Goal: Task Accomplishment & Management: Complete application form

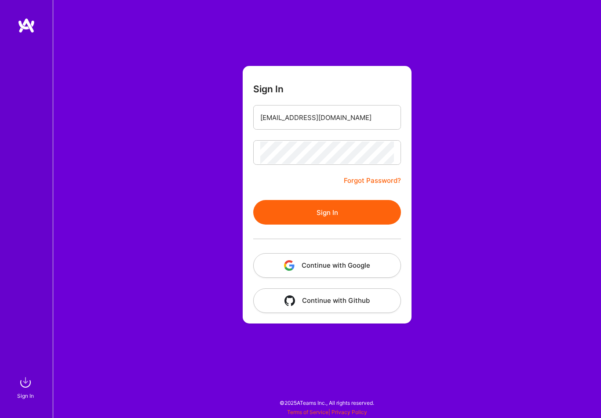
click at [330, 211] on button "Sign In" at bounding box center [327, 212] width 148 height 25
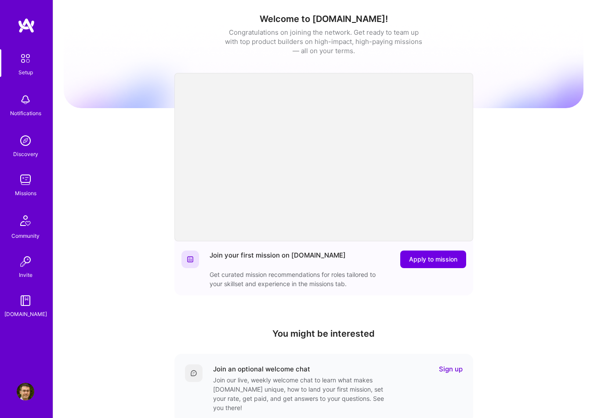
click at [29, 180] on img at bounding box center [26, 180] width 18 height 18
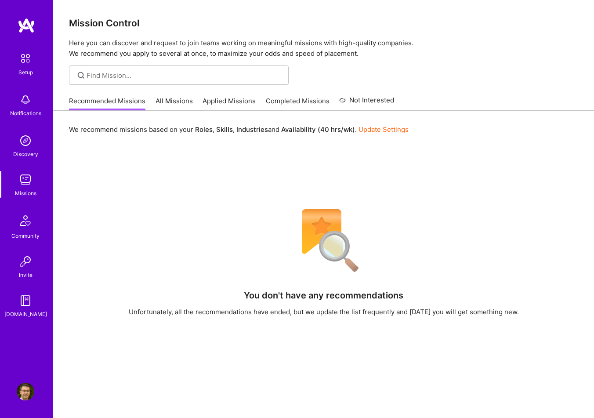
click at [165, 103] on link "All Missions" at bounding box center [174, 103] width 37 height 15
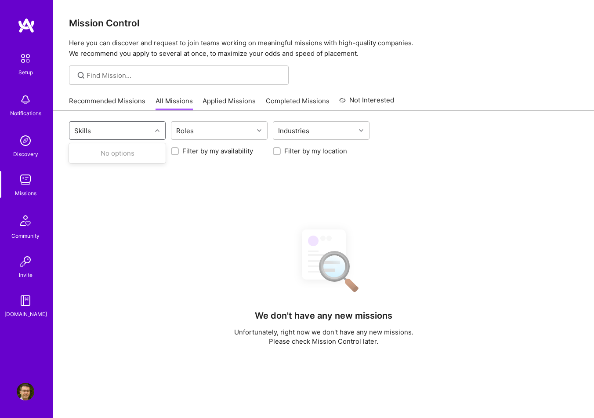
click at [137, 126] on div "Skills" at bounding box center [110, 131] width 82 height 18
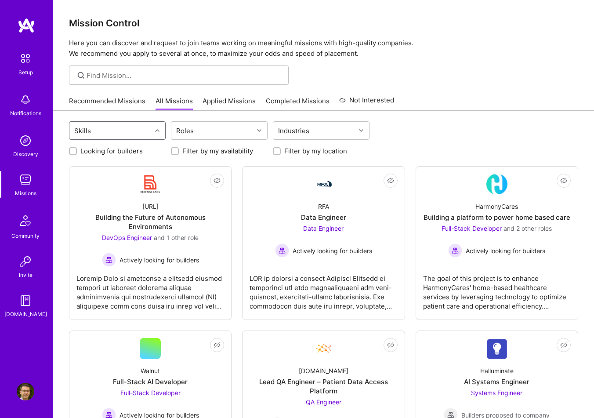
click at [157, 130] on icon at bounding box center [157, 130] width 4 height 4
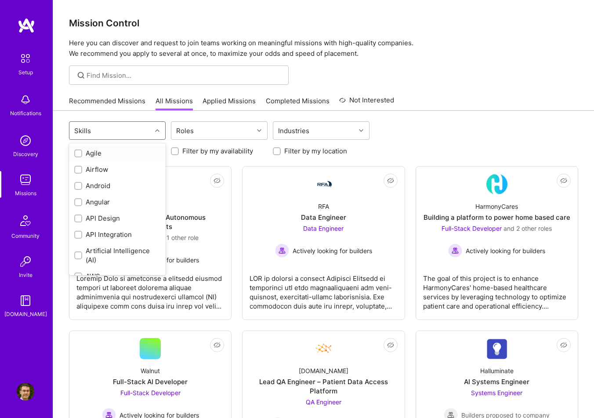
click at [157, 130] on icon at bounding box center [157, 130] width 4 height 4
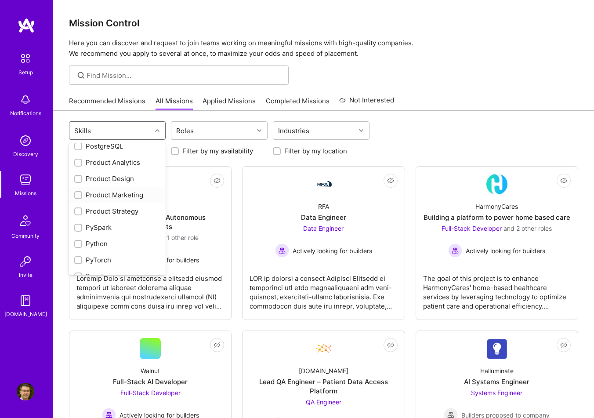
scroll to position [879, 0]
click at [104, 180] on div "Product Design" at bounding box center [117, 177] width 86 height 9
checkbox input "true"
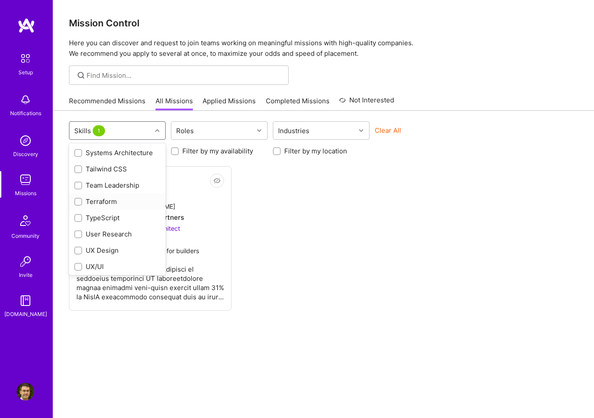
scroll to position [1199, 0]
click at [108, 237] on div "UX Design" at bounding box center [117, 232] width 86 height 9
checkbox input "true"
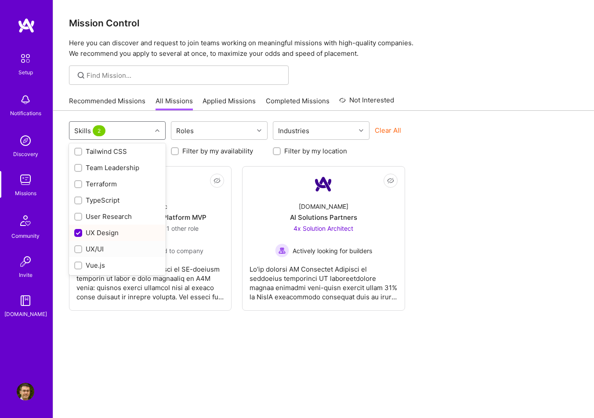
click at [101, 254] on div "UX/UI" at bounding box center [117, 248] width 86 height 9
checkbox input "true"
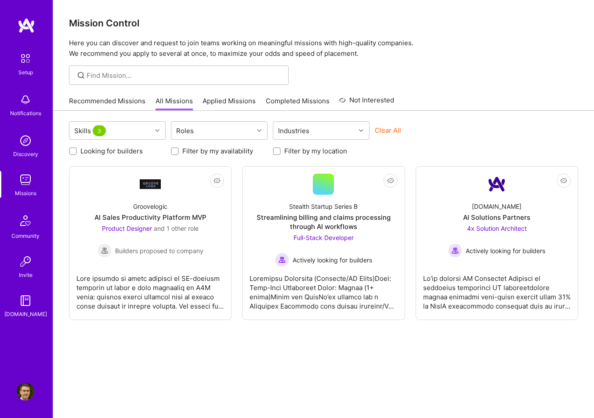
click at [395, 378] on div "Skills 3 Roles Industries Clear All Looking for builders Filter by my availabil…" at bounding box center [323, 278] width 541 height 335
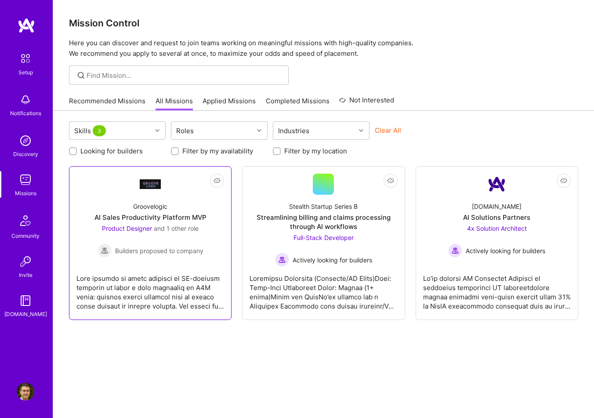
click at [166, 219] on div "AI Sales Productivity Platform MVP" at bounding box center [151, 217] width 112 height 9
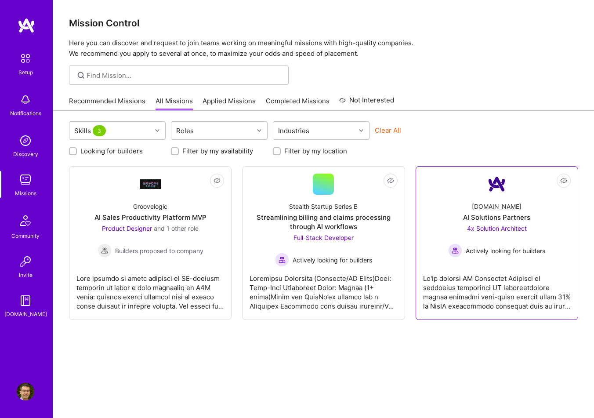
click at [521, 214] on div "AI Solutions Partners" at bounding box center [496, 217] width 67 height 9
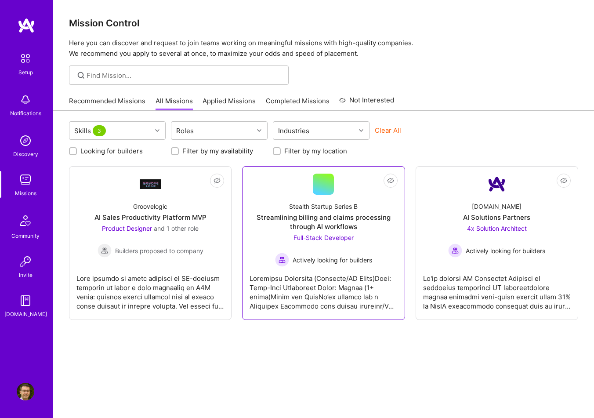
click at [365, 218] on div "Streamlining billing and claims processing through AI workflows" at bounding box center [324, 222] width 148 height 18
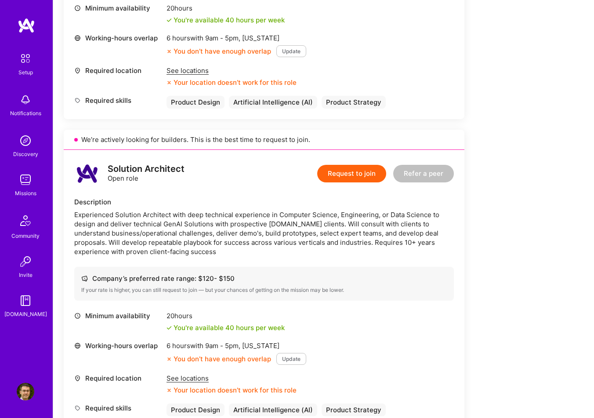
scroll to position [1143, 0]
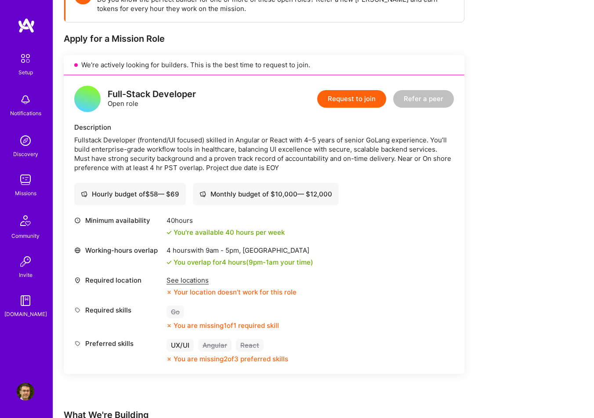
scroll to position [107, 0]
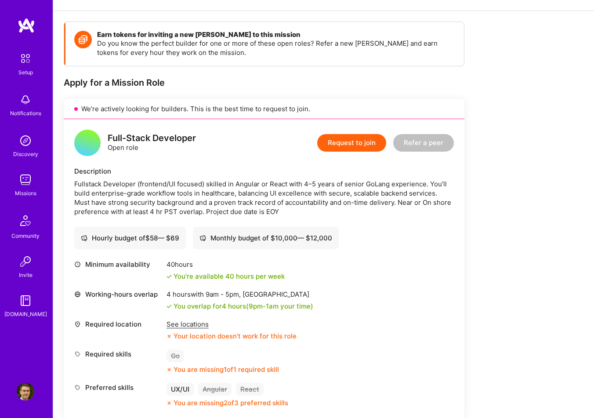
click at [200, 322] on div "See locations" at bounding box center [232, 324] width 130 height 9
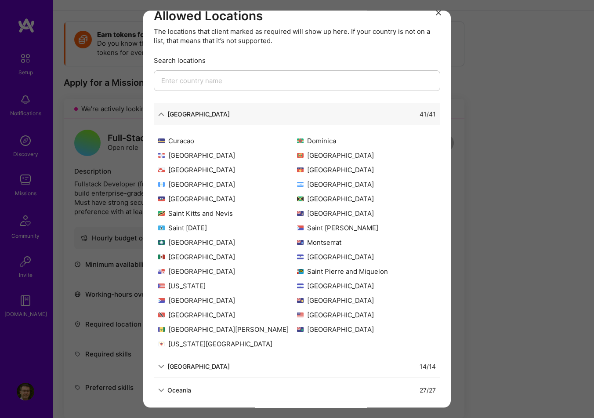
scroll to position [18, 0]
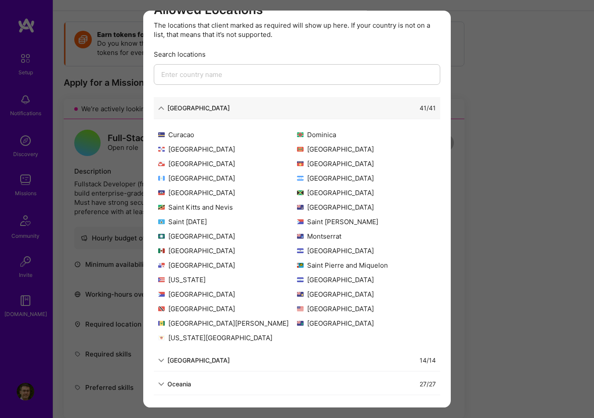
click at [459, 168] on div "Allowed Locations The locations that client marked as required will show up her…" at bounding box center [297, 209] width 594 height 418
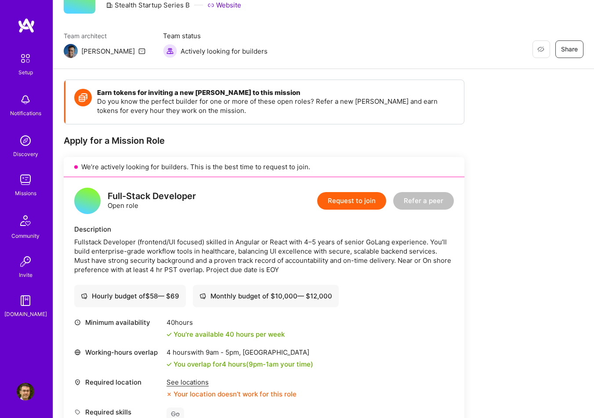
scroll to position [0, 0]
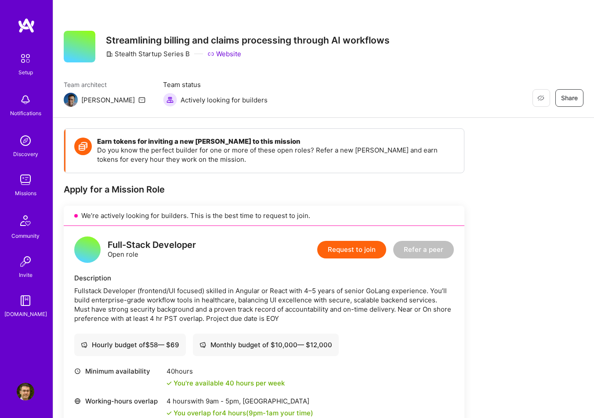
click at [36, 183] on link "Missions" at bounding box center [25, 184] width 55 height 27
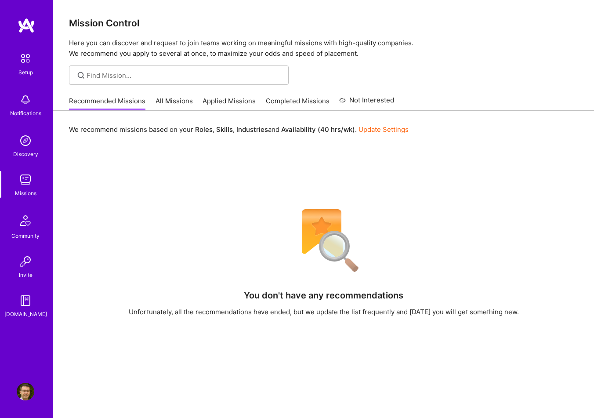
click at [223, 97] on link "Applied Missions" at bounding box center [229, 103] width 53 height 15
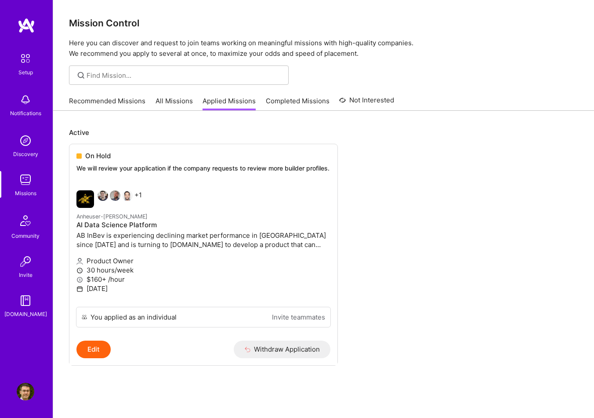
click at [125, 93] on div "Recommended Missions All Missions Applied Missions Completed Missions Not Inter…" at bounding box center [231, 100] width 325 height 19
click at [125, 98] on link "Recommended Missions" at bounding box center [107, 103] width 77 height 15
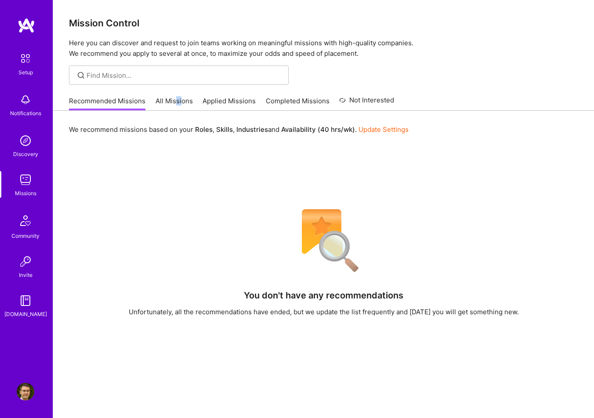
drag, startPoint x: 182, startPoint y: 94, endPoint x: 176, endPoint y: 96, distance: 5.9
click at [176, 96] on div "Recommended Missions All Missions Applied Missions Completed Missions Not Inter…" at bounding box center [231, 100] width 325 height 19
click at [174, 102] on link "All Missions" at bounding box center [174, 103] width 37 height 15
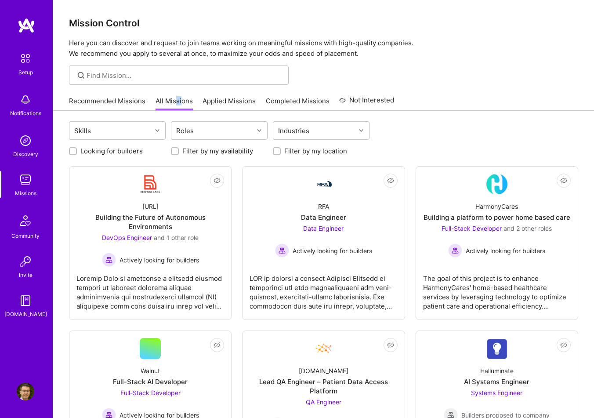
click at [316, 104] on link "Completed Missions" at bounding box center [298, 103] width 64 height 15
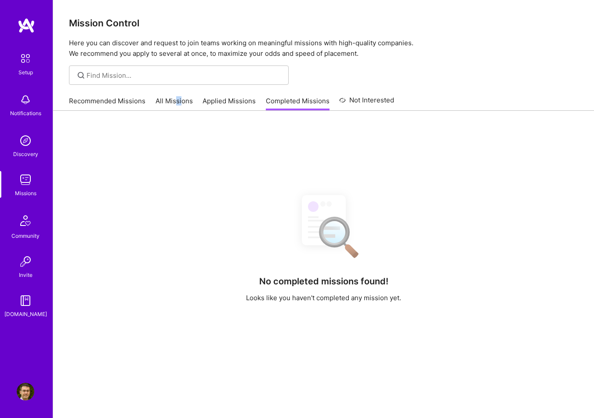
click at [244, 107] on link "Applied Missions" at bounding box center [229, 103] width 53 height 15
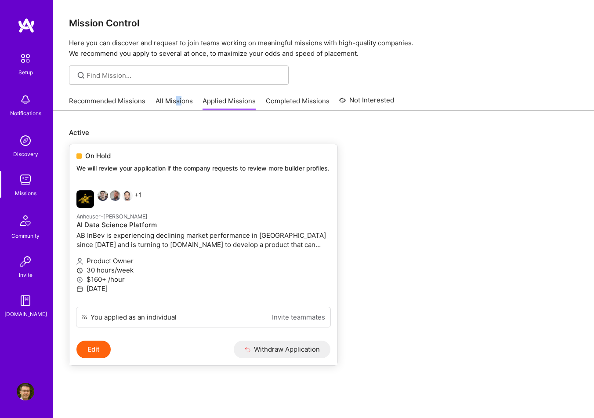
click at [153, 208] on div "+1" at bounding box center [161, 199] width 169 height 18
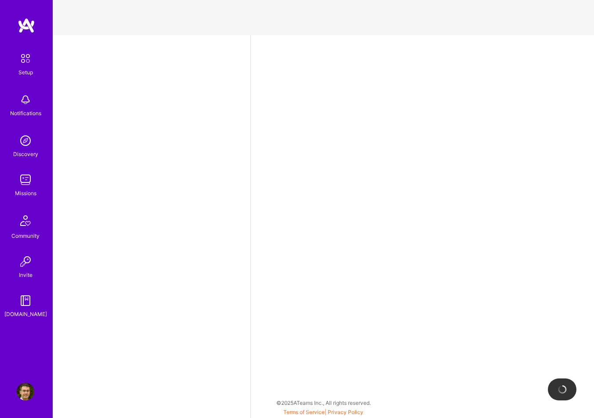
select select "TR"
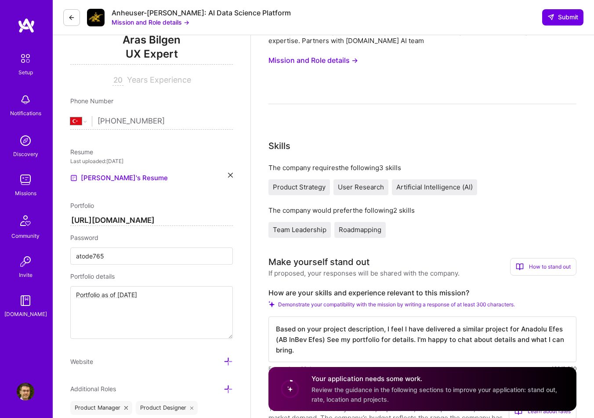
scroll to position [88, 0]
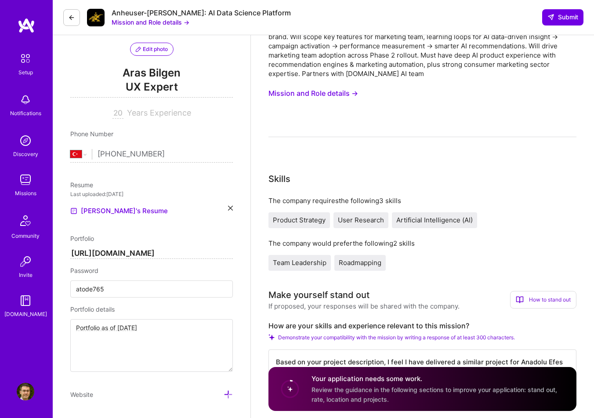
click at [138, 337] on textarea "Portfolio as of September 2025" at bounding box center [151, 345] width 163 height 53
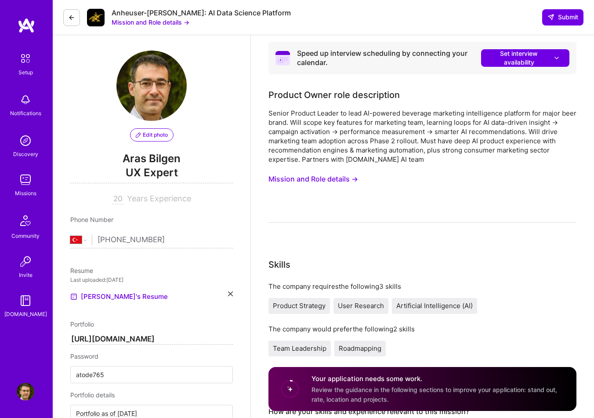
scroll to position [0, 0]
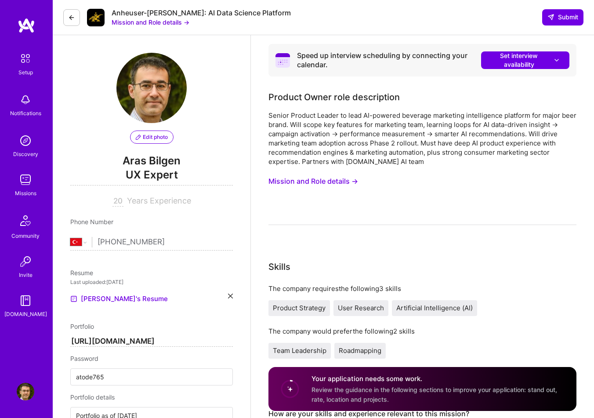
type textarea "Portfolio as of October 2025"
click at [69, 21] on icon at bounding box center [71, 17] width 7 height 7
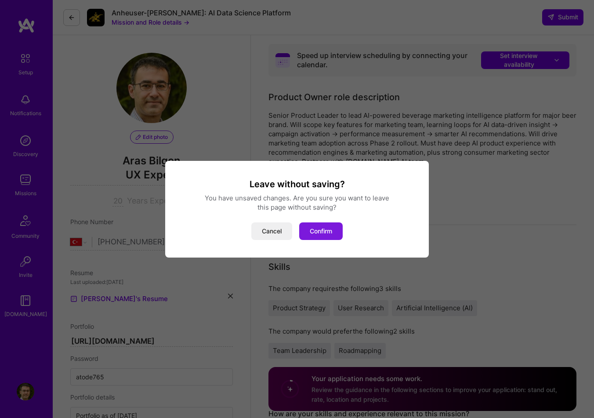
click at [326, 233] on button "Confirm" at bounding box center [321, 231] width 44 height 18
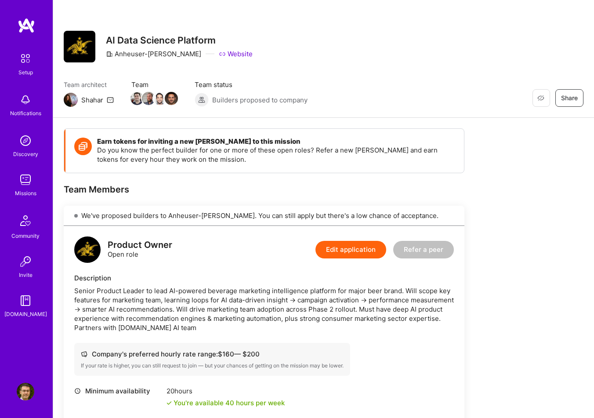
click at [29, 394] on img at bounding box center [26, 392] width 18 height 18
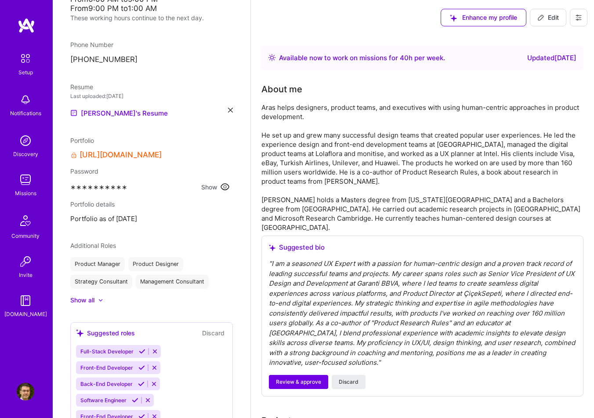
scroll to position [220, 0]
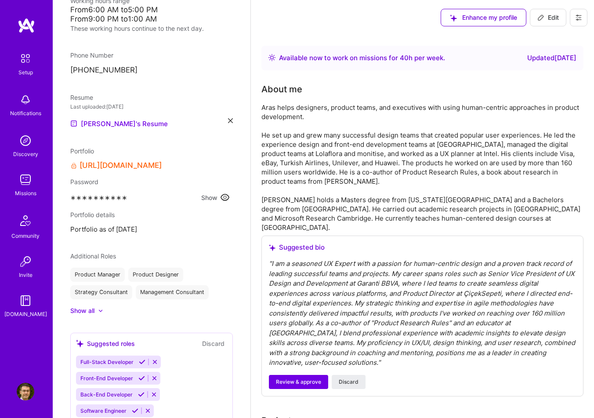
click at [131, 225] on span "Portfolio as of September 2025" at bounding box center [151, 229] width 163 height 9
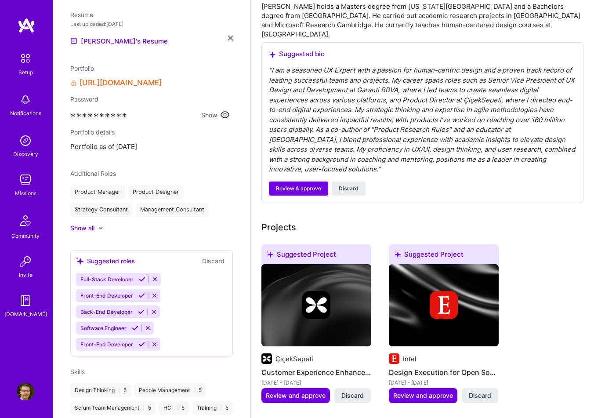
scroll to position [0, 0]
